Goal: Task Accomplishment & Management: Manage account settings

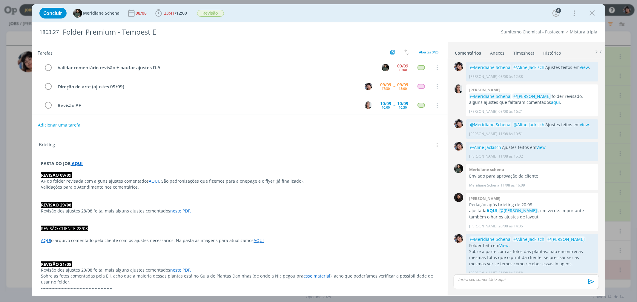
scroll to position [537, 0]
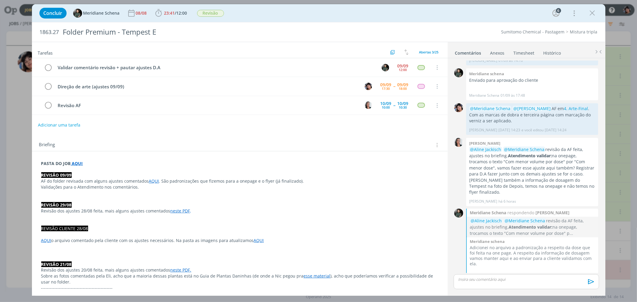
click at [589, 15] on icon "dialog" at bounding box center [592, 13] width 9 height 9
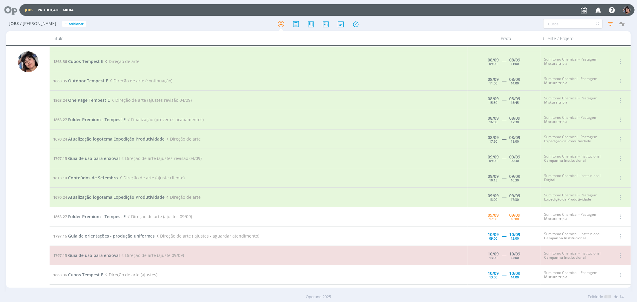
scroll to position [19, 0]
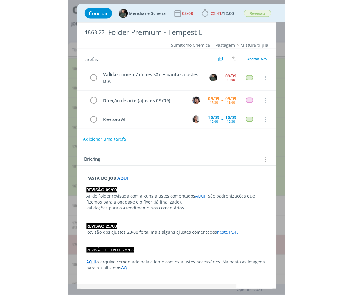
scroll to position [550, 0]
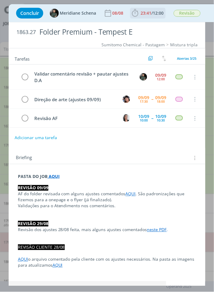
click at [146, 12] on span "23:41" at bounding box center [146, 13] width 11 height 6
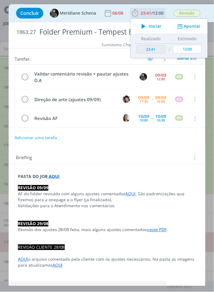
click at [141, 27] on icon "dialog" at bounding box center [143, 26] width 10 height 8
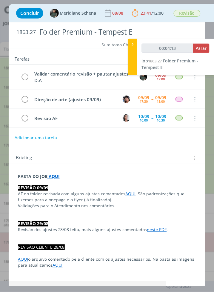
click at [129, 196] on link "AQUI" at bounding box center [131, 194] width 10 height 6
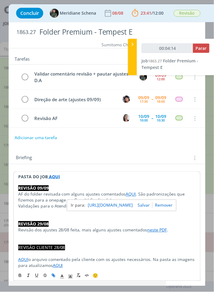
click at [130, 205] on link "[URL][DOMAIN_NAME]" at bounding box center [110, 205] width 45 height 8
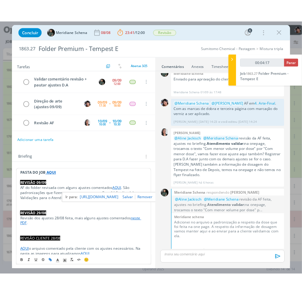
scroll to position [543, 0]
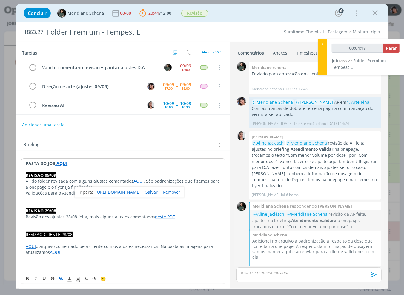
click at [326, 245] on p "Adicionei no arquivo a padronização a respeito da dose que foi feita na one pag…" at bounding box center [314, 250] width 125 height 22
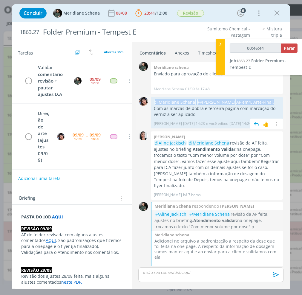
drag, startPoint x: 277, startPoint y: 101, endPoint x: 153, endPoint y: 103, distance: 123.6
click at [154, 103] on p "@Meridiane Schena @[PERSON_NAME] AF em 4. Arte-Final ." at bounding box center [217, 102] width 126 height 6
copy p "@Meridiane Schena @[PERSON_NAME] AF em 4. Arte-Final ."
click at [189, 279] on div "dialog" at bounding box center [210, 275] width 145 height 15
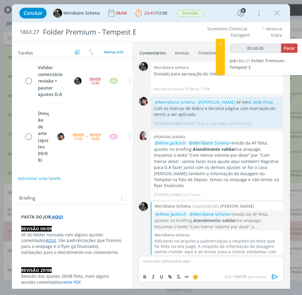
scroll to position [555, 0]
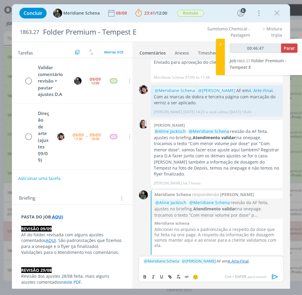
type input "00:46:48"
click at [225, 260] on p "﻿ @ Meridiane Schena ﻿ ﻿ @ [PERSON_NAME] ﻿ AF em 4. Arte-Final ." at bounding box center [210, 261] width 135 height 5
click at [272, 277] on icon "dialog" at bounding box center [274, 277] width 9 height 9
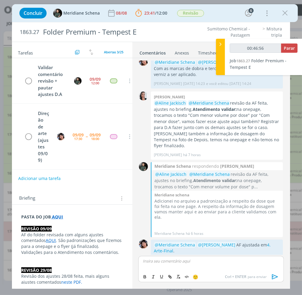
type input "00:46:57"
click at [287, 51] on button "Parar" at bounding box center [289, 48] width 16 height 9
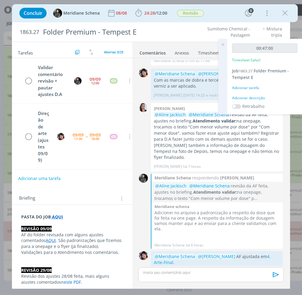
click at [255, 87] on div "Adicionar tarefa" at bounding box center [264, 87] width 65 height 5
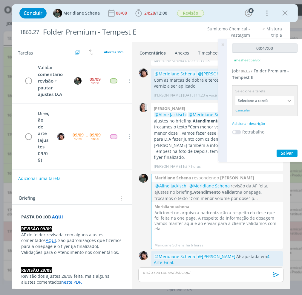
click at [257, 99] on input "Selecione a tarefa" at bounding box center [264, 100] width 59 height 9
click at [269, 100] on input "Selecione a tarefa" at bounding box center [264, 100] width 59 height 9
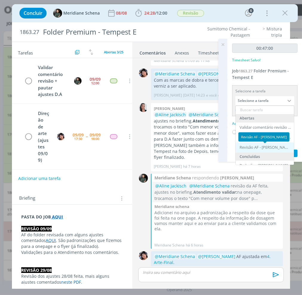
click at [264, 147] on div "Revisão AF - [PERSON_NAME]" at bounding box center [265, 147] width 52 height 5
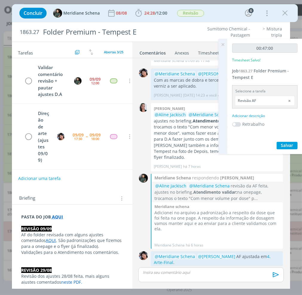
click at [264, 99] on input "Revisão AF" at bounding box center [264, 100] width 59 height 9
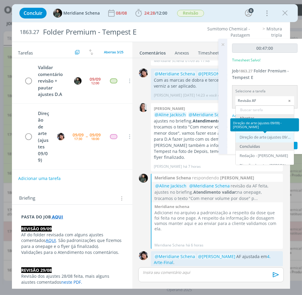
click at [252, 139] on div "Direção de arte (ajustes 09/09) - [PERSON_NAME]" at bounding box center [265, 137] width 52 height 5
type input "Direção de arte (ajustes 09/09)"
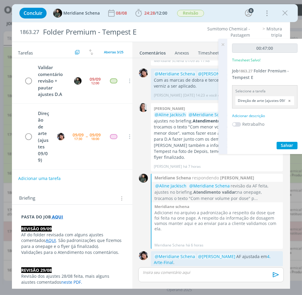
click at [255, 117] on div "Adicionar descrição" at bounding box center [264, 115] width 65 height 5
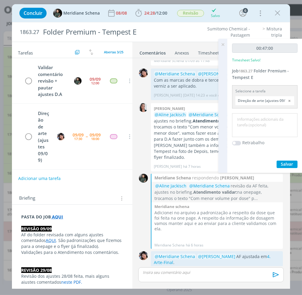
click at [257, 123] on textarea at bounding box center [264, 125] width 62 height 21
type textarea "Ajuste AF"
click at [285, 165] on span "Salvar" at bounding box center [287, 164] width 12 height 6
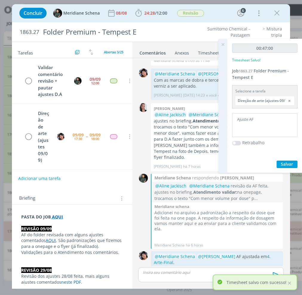
click at [222, 44] on icon at bounding box center [222, 45] width 11 height 12
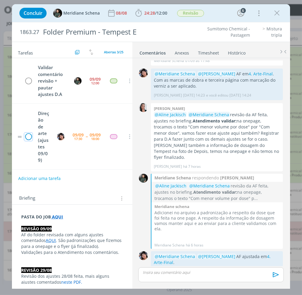
click at [31, 140] on icon "dialog" at bounding box center [28, 136] width 8 height 9
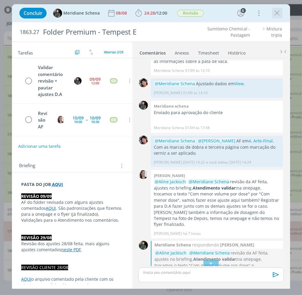
scroll to position [428, 0]
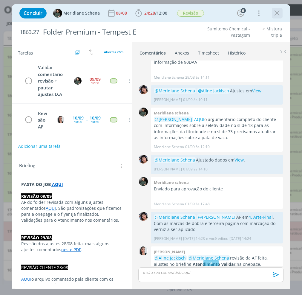
click at [278, 10] on icon "dialog" at bounding box center [276, 13] width 9 height 9
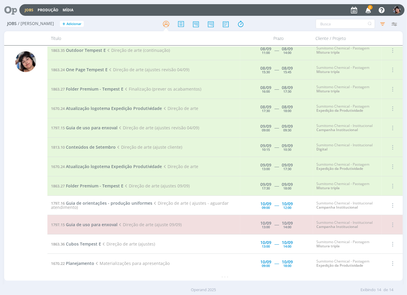
scroll to position [45, 0]
click at [372, 8] on span "2" at bounding box center [370, 7] width 5 height 4
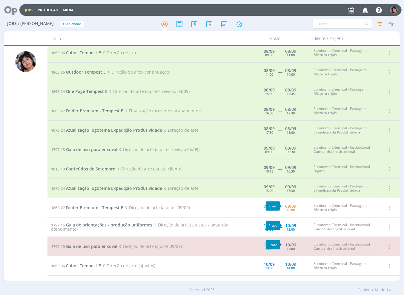
scroll to position [45, 0]
